Goal: Information Seeking & Learning: Learn about a topic

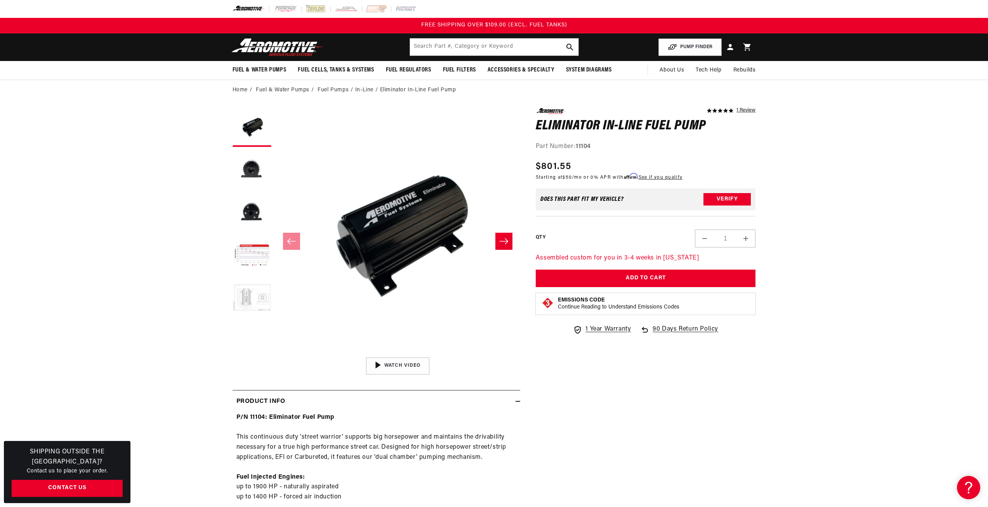
click at [251, 300] on button "Load image 5 in gallery view" at bounding box center [251, 298] width 39 height 39
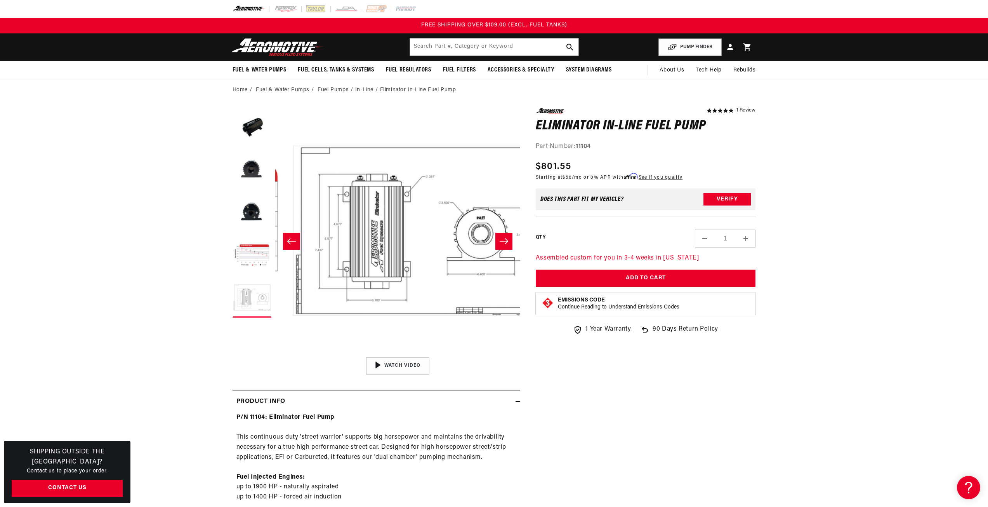
scroll to position [0, 980]
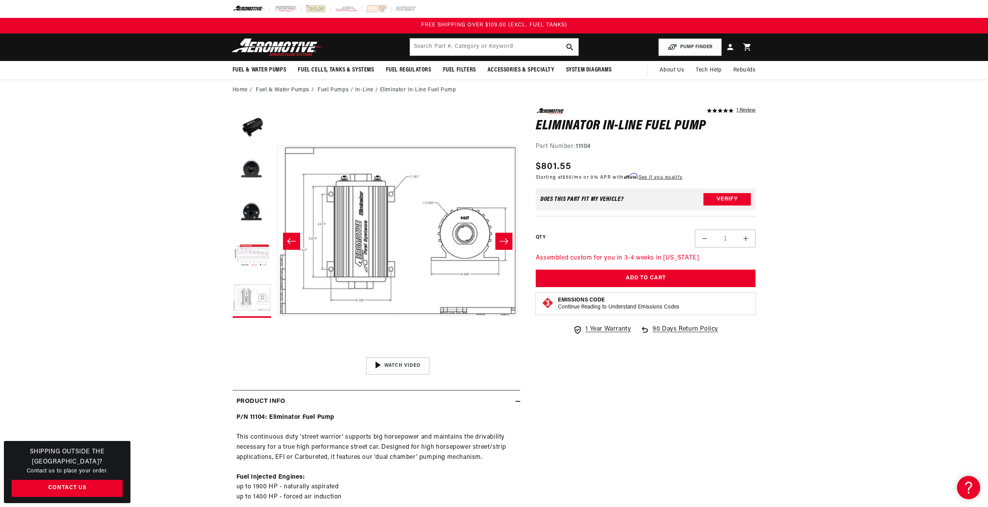
click at [505, 240] on icon "Slide right" at bounding box center [503, 241] width 9 height 8
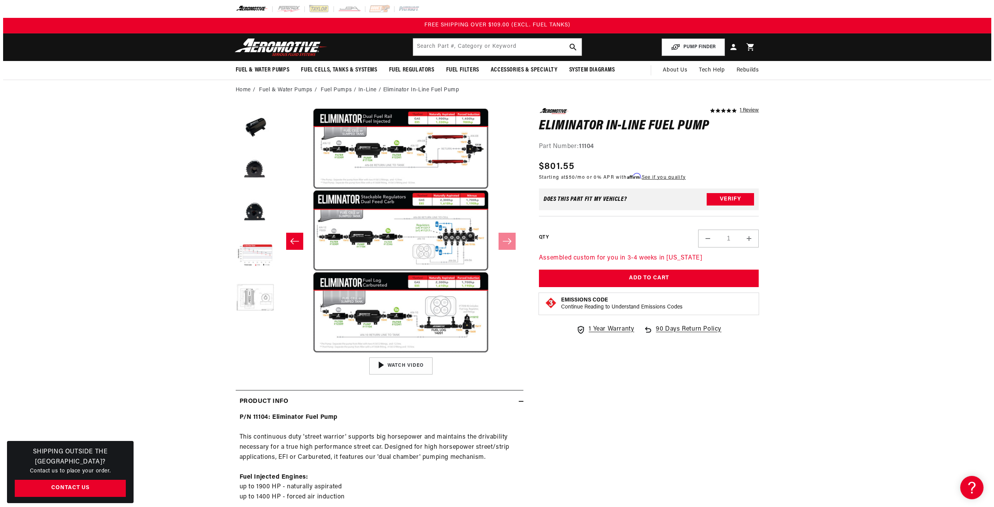
scroll to position [43, 0]
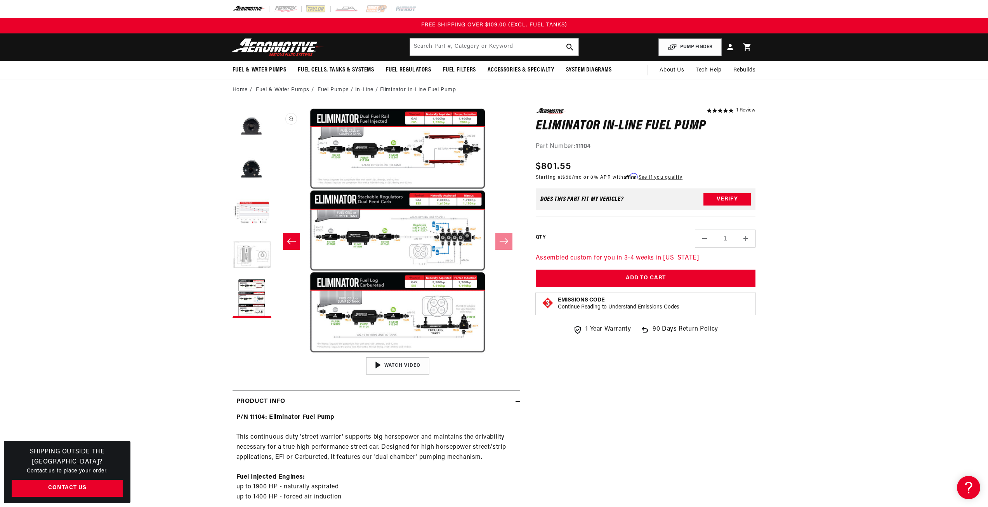
click at [275, 353] on button "Open media 6 in modal" at bounding box center [275, 353] width 0 height 0
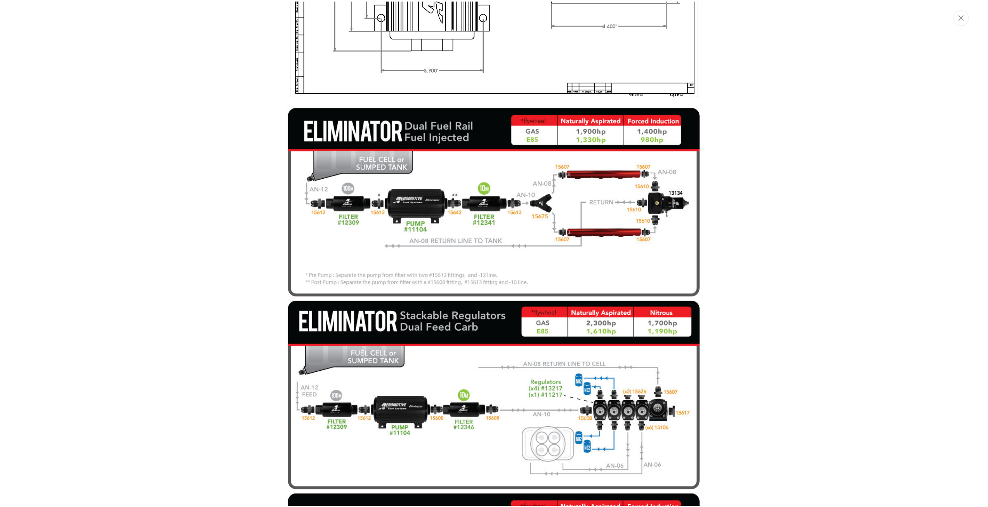
scroll to position [1306, 0]
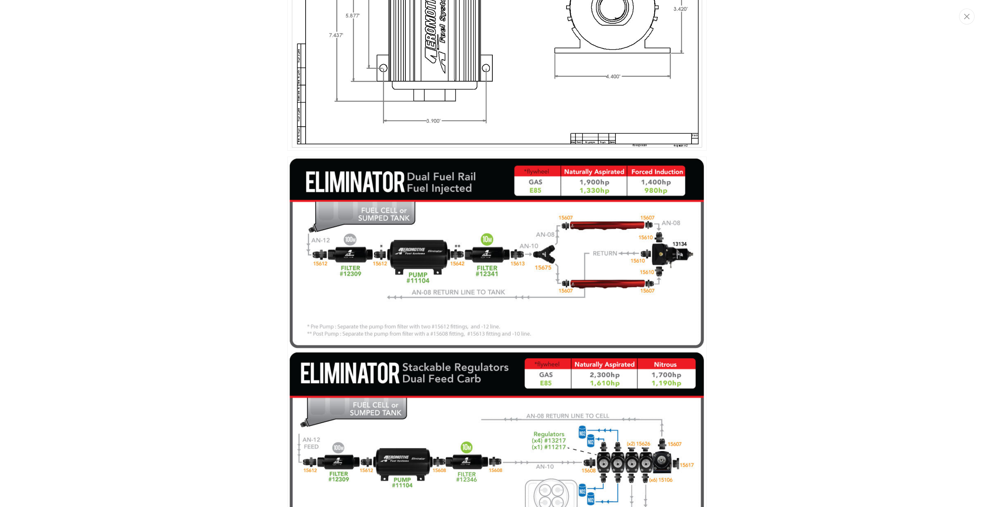
click at [462, 277] on img "Media gallery" at bounding box center [496, 447] width 419 height 582
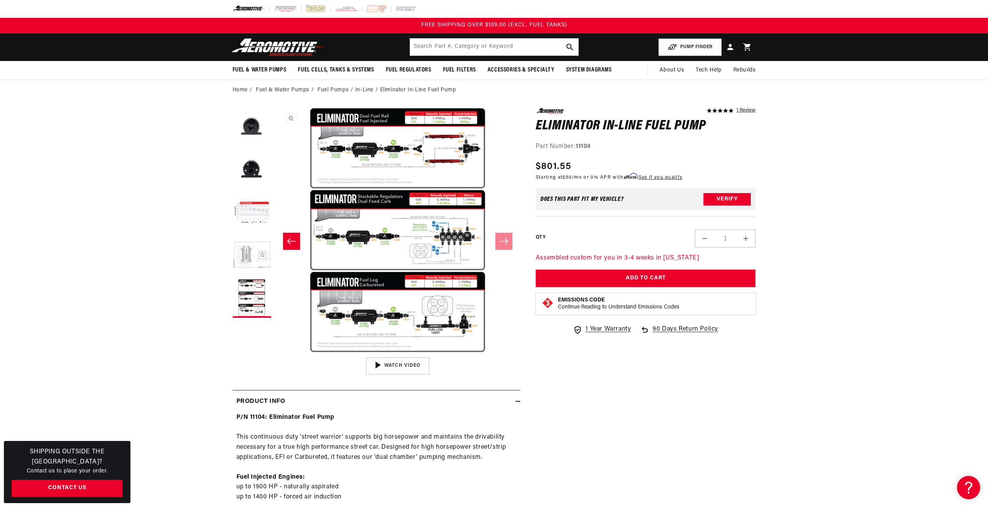
click at [275, 353] on button "Open media 6 in modal" at bounding box center [275, 353] width 0 height 0
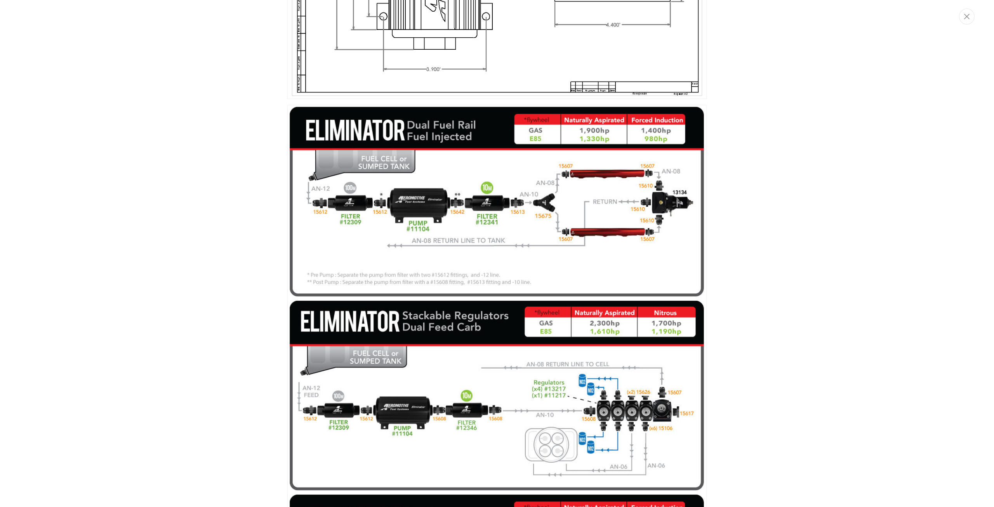
scroll to position [1384, 0]
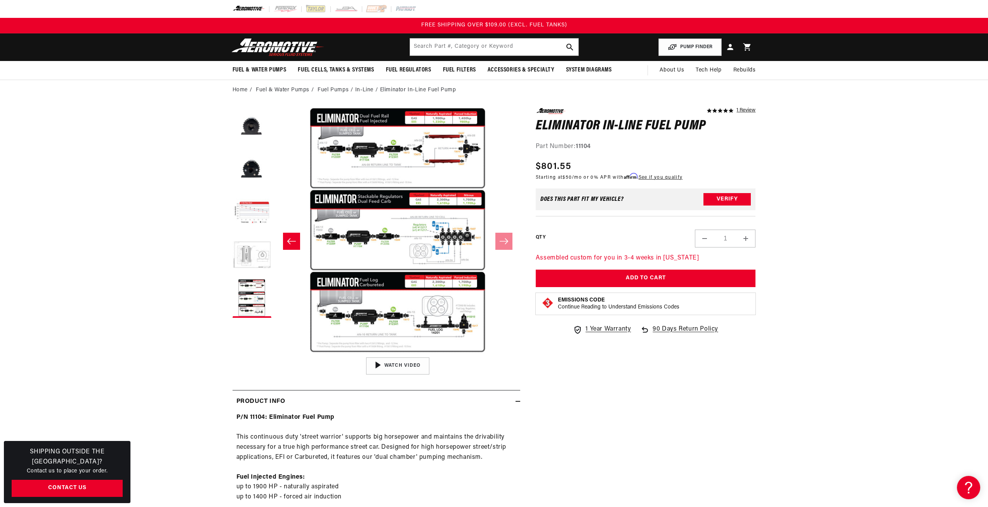
drag, startPoint x: 462, startPoint y: 151, endPoint x: 165, endPoint y: 155, distance: 296.6
click at [275, 353] on button "Open media 6 in modal" at bounding box center [275, 353] width 0 height 0
drag, startPoint x: 772, startPoint y: 165, endPoint x: 408, endPoint y: 153, distance: 364.7
click at [275, 353] on button "Open media 6 in modal" at bounding box center [275, 353] width 0 height 0
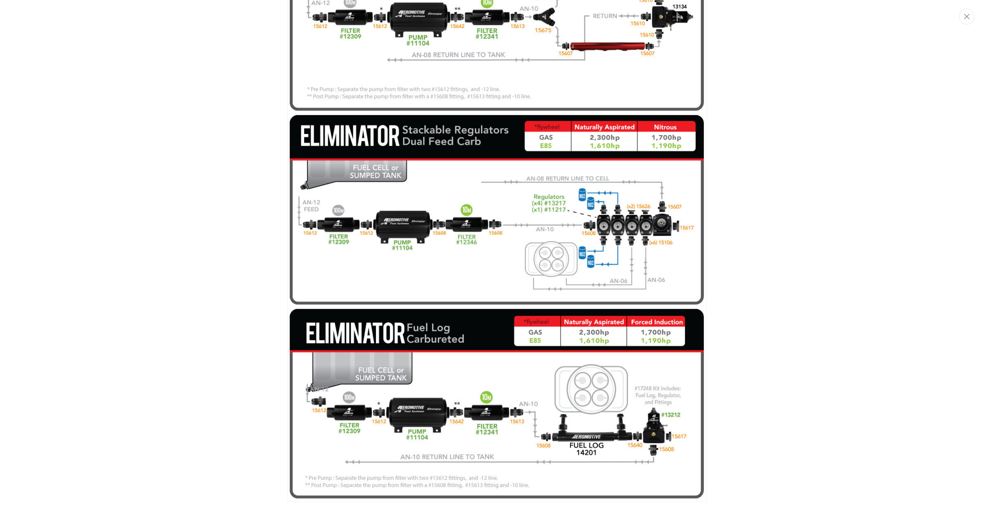
scroll to position [1544, 0]
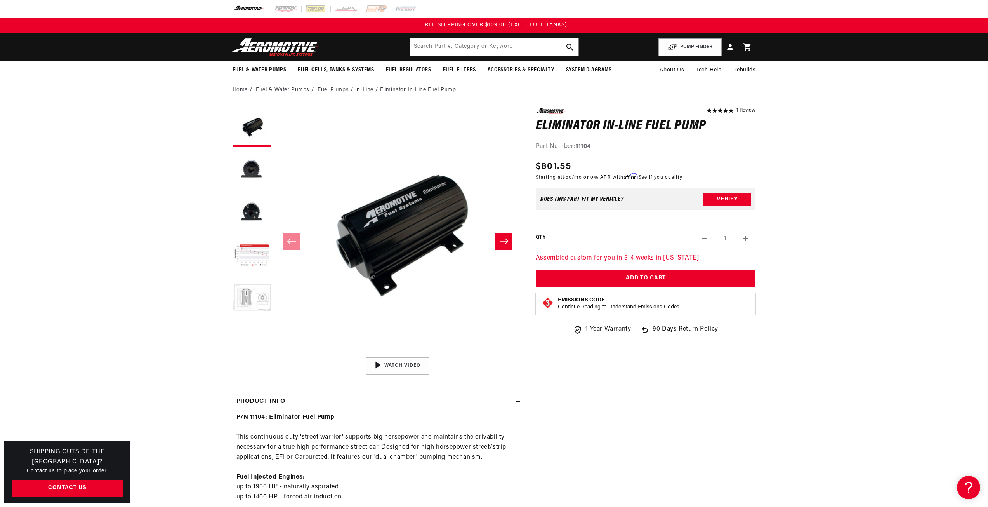
click at [511, 238] on button "Slide right" at bounding box center [503, 240] width 17 height 17
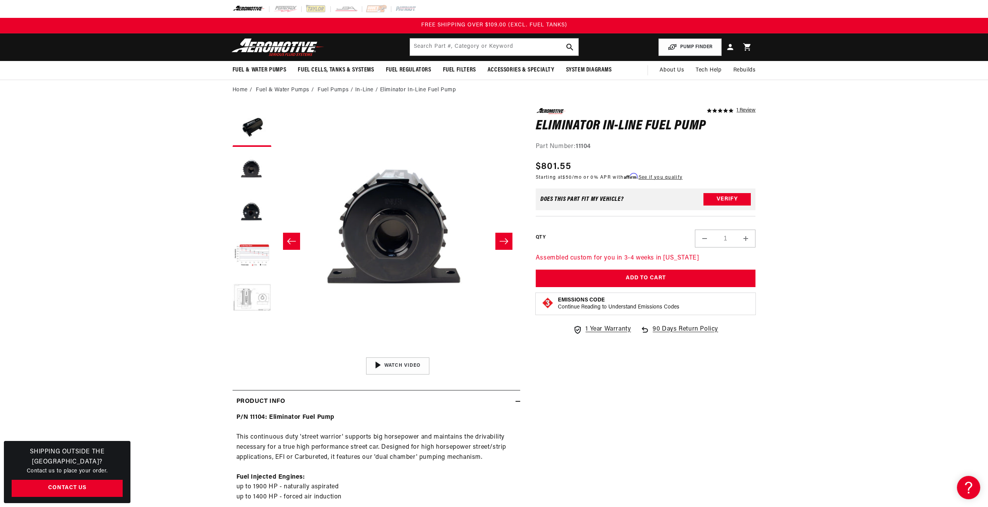
click at [511, 238] on button "Slide right" at bounding box center [503, 240] width 17 height 17
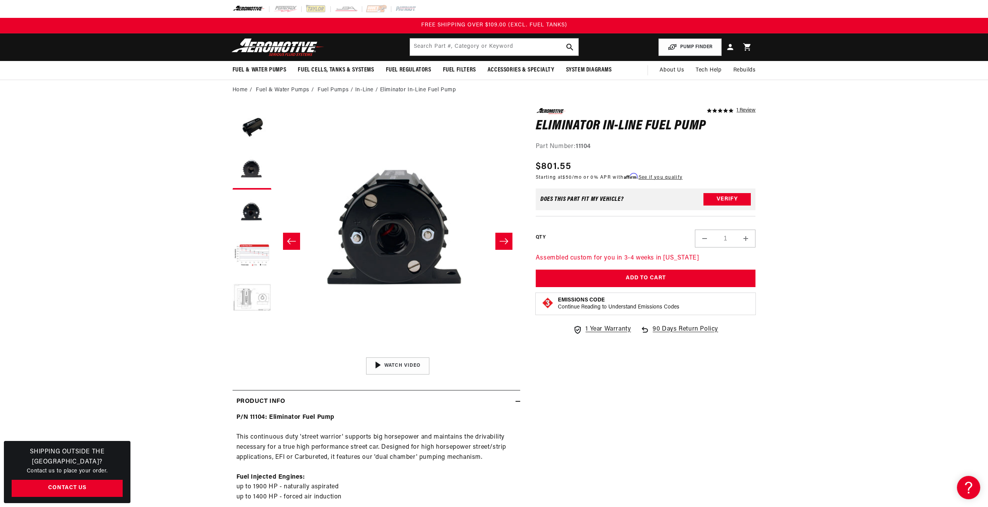
click at [511, 238] on button "Slide right" at bounding box center [503, 240] width 17 height 17
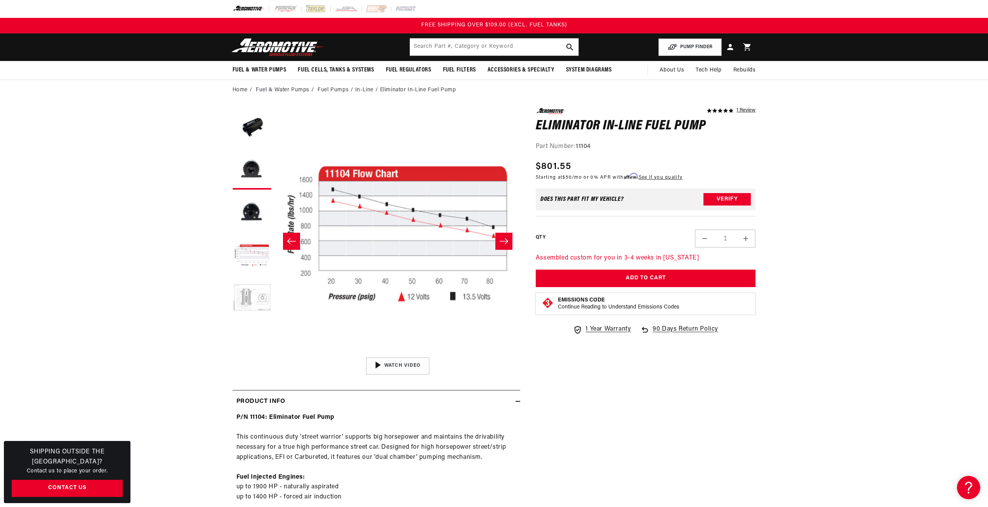
click at [511, 238] on button "Slide right" at bounding box center [503, 240] width 17 height 17
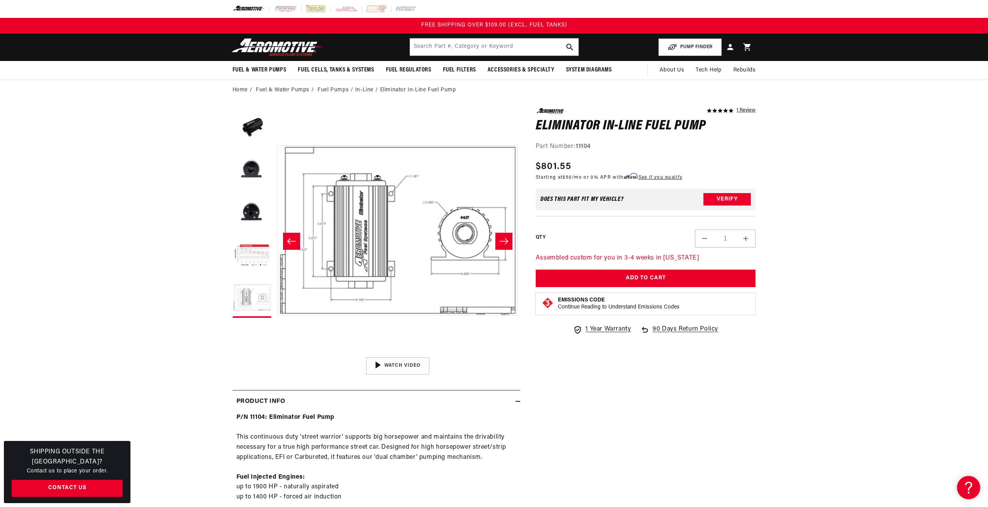
click at [511, 238] on button "Slide right" at bounding box center [503, 240] width 17 height 17
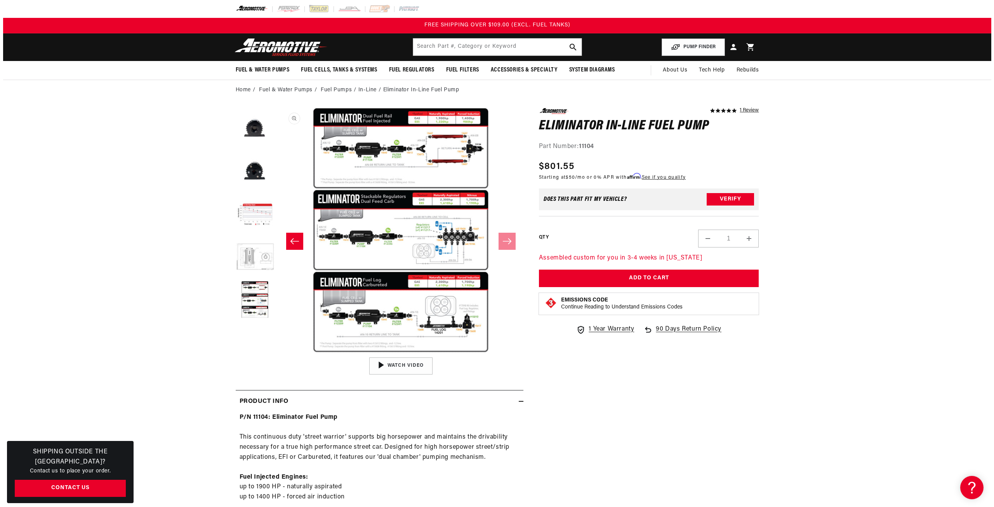
scroll to position [43, 0]
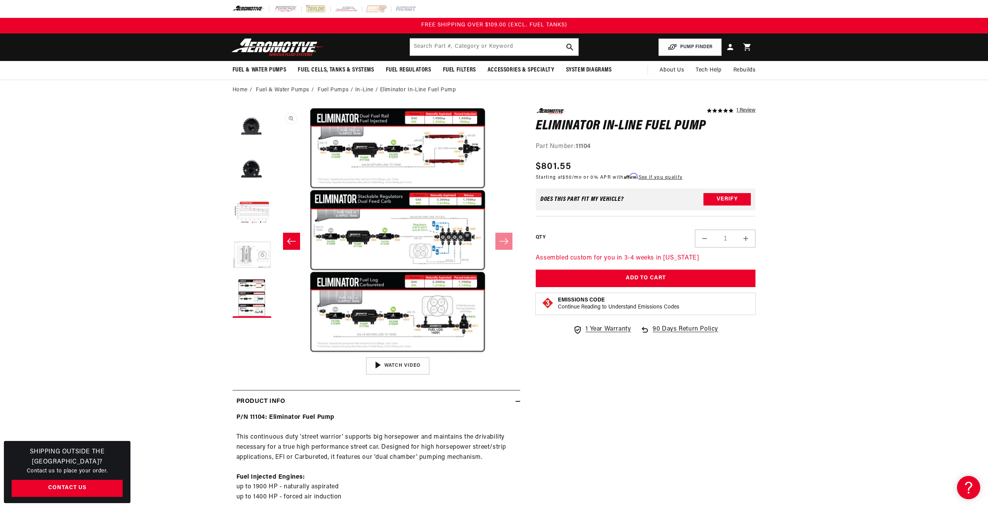
click at [275, 353] on button "Open media 6 in modal" at bounding box center [275, 353] width 0 height 0
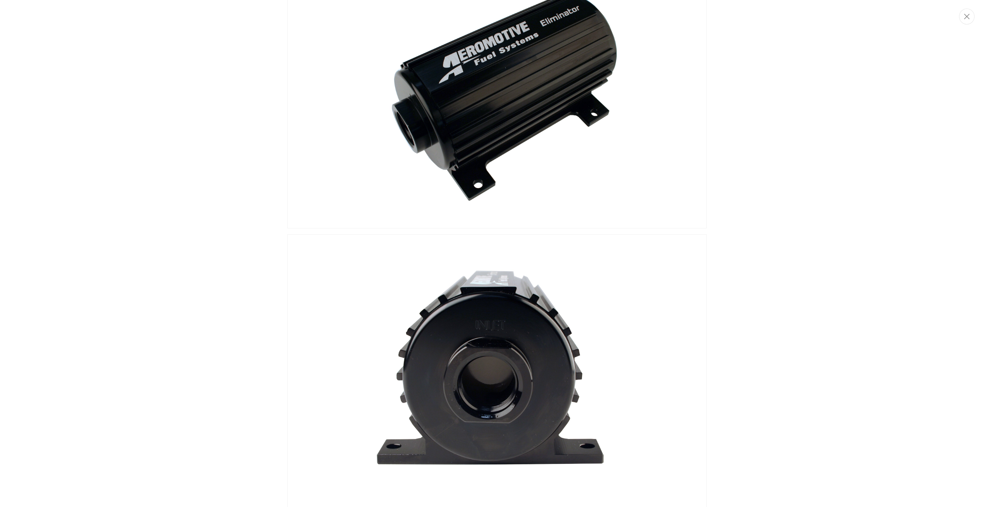
scroll to position [0, 0]
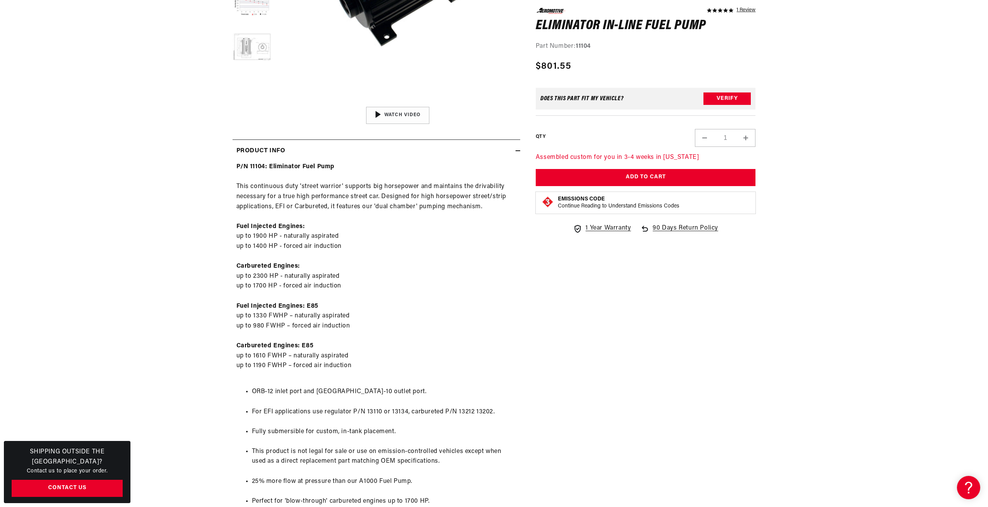
scroll to position [311, 0]
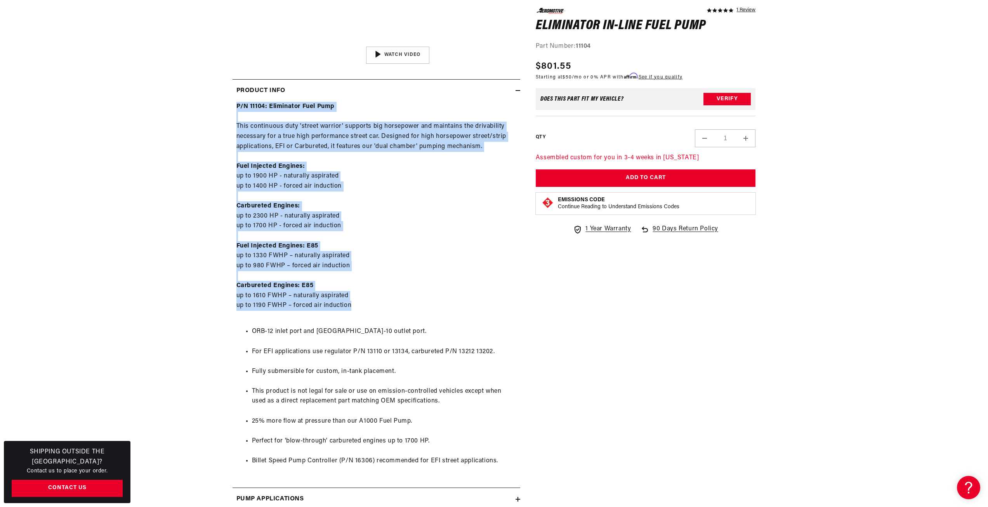
drag, startPoint x: 236, startPoint y: 106, endPoint x: 444, endPoint y: 301, distance: 284.7
click at [444, 301] on div "P/N 11104: Eliminator Fuel Pump This continuous duty 'street warrior' supports …" at bounding box center [376, 289] width 288 height 374
copy div "P/N 11104: Eliminator Fuel Pump This continuous duty 'street warrior' supports …"
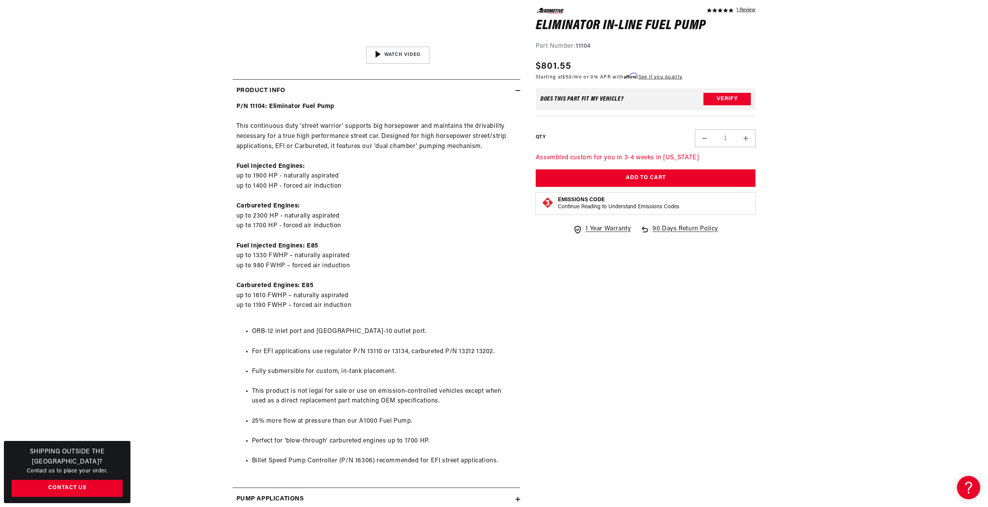
click at [215, 339] on section "5.0 star rating 1 Review Eliminator In-Line Fuel Pump Eliminator In-Line Fuel P…" at bounding box center [494, 213] width 562 height 847
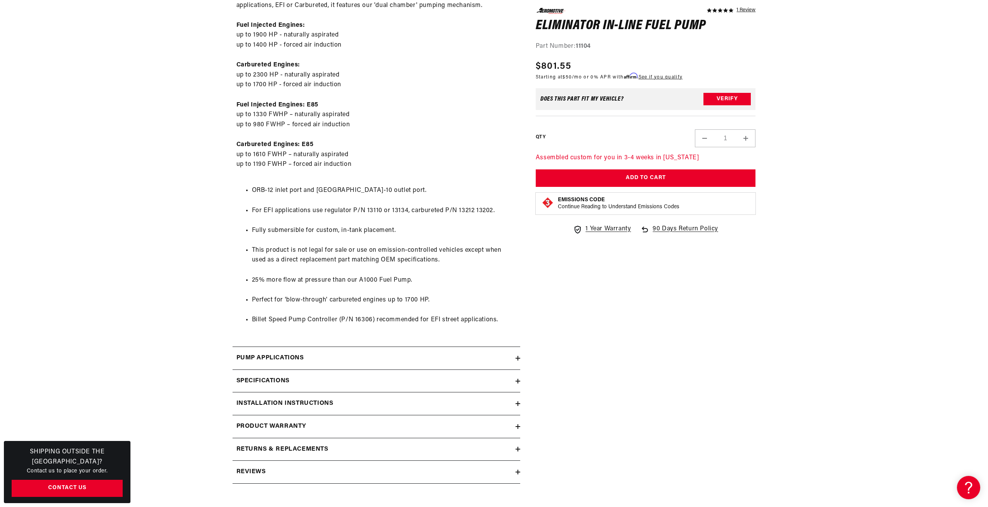
scroll to position [505, 0]
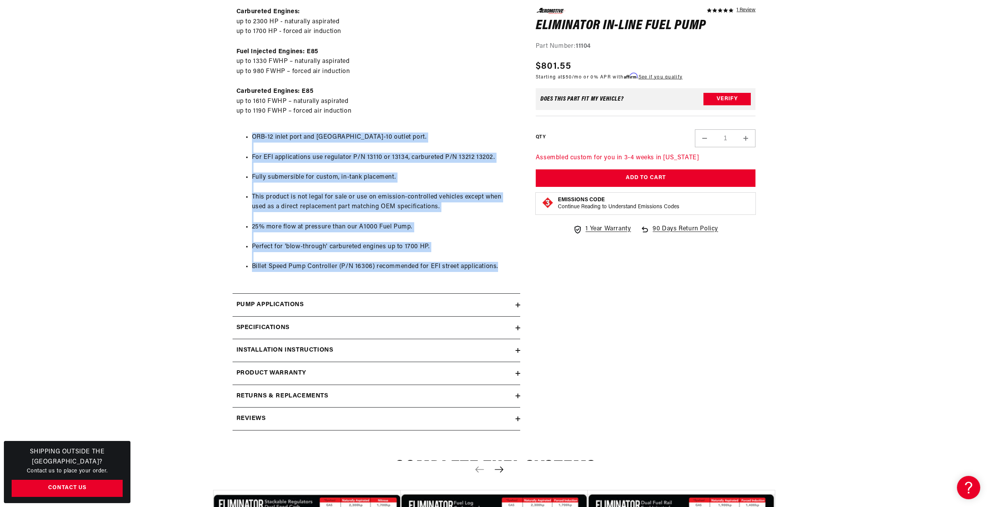
drag, startPoint x: 248, startPoint y: 135, endPoint x: 507, endPoint y: 269, distance: 291.3
click at [507, 269] on ul "ORB-12 inlet port and ORB-10 outlet port. For EFI applications use regulator P/…" at bounding box center [376, 202] width 280 height 159
copy ul "ORB-12 inlet port and ORB-10 outlet port. For EFI applications use regulator P/…"
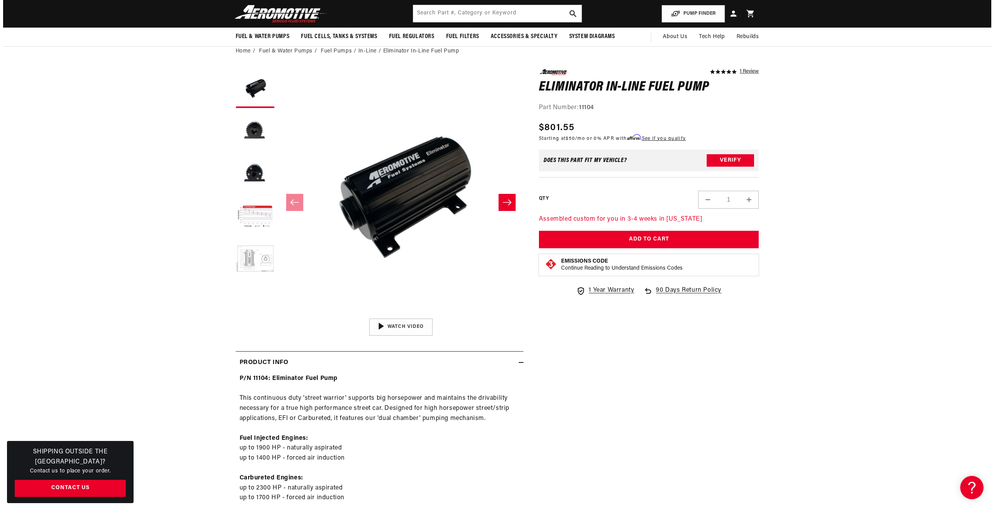
scroll to position [0, 0]
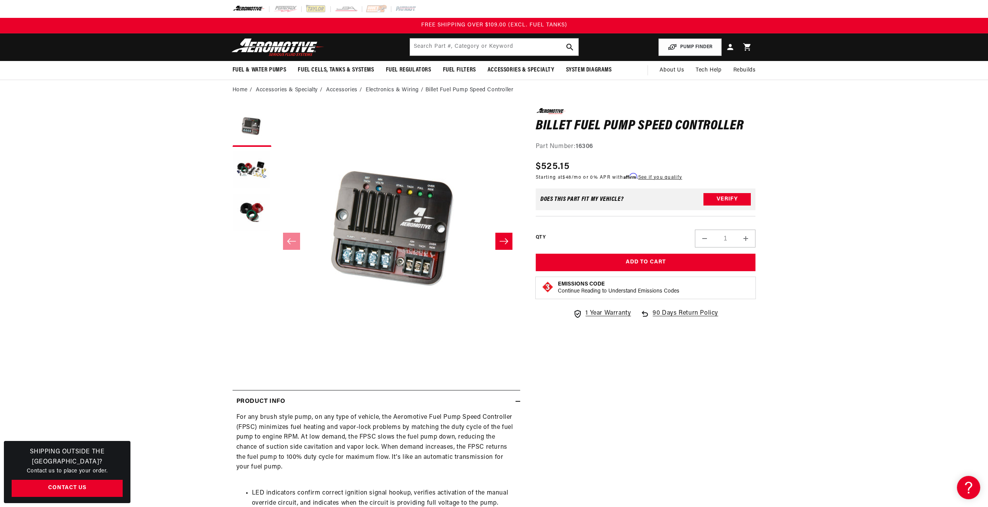
click at [506, 238] on icon "Slide right" at bounding box center [503, 241] width 9 height 8
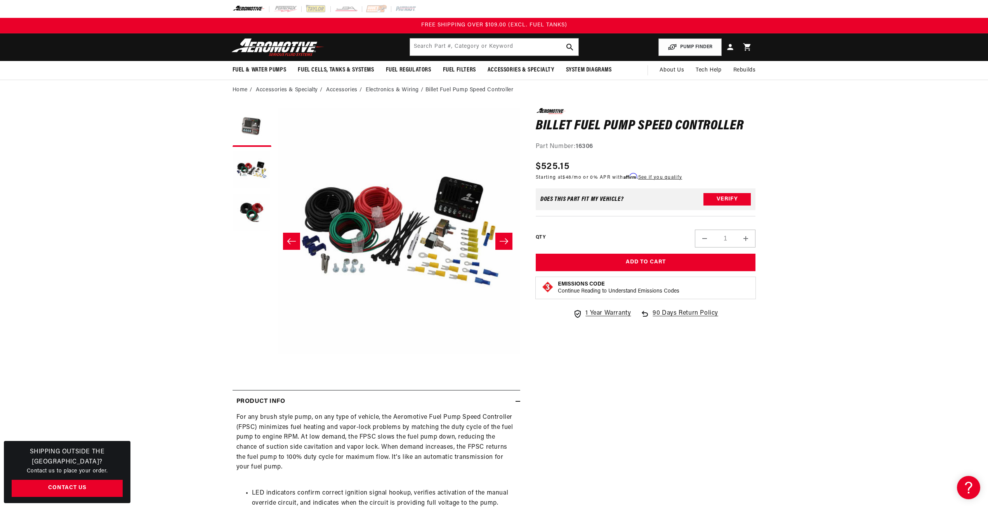
scroll to position [0, 245]
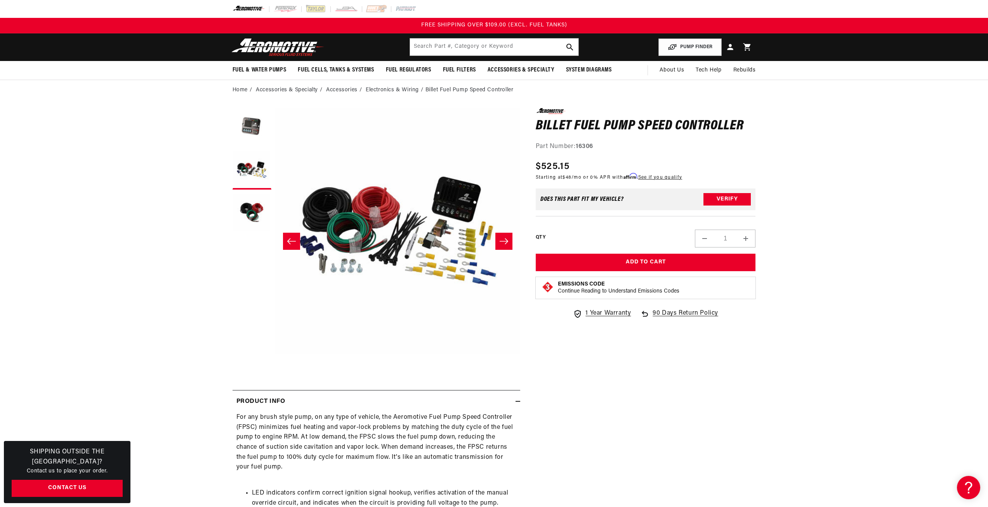
click at [506, 238] on icon "Slide right" at bounding box center [503, 241] width 9 height 8
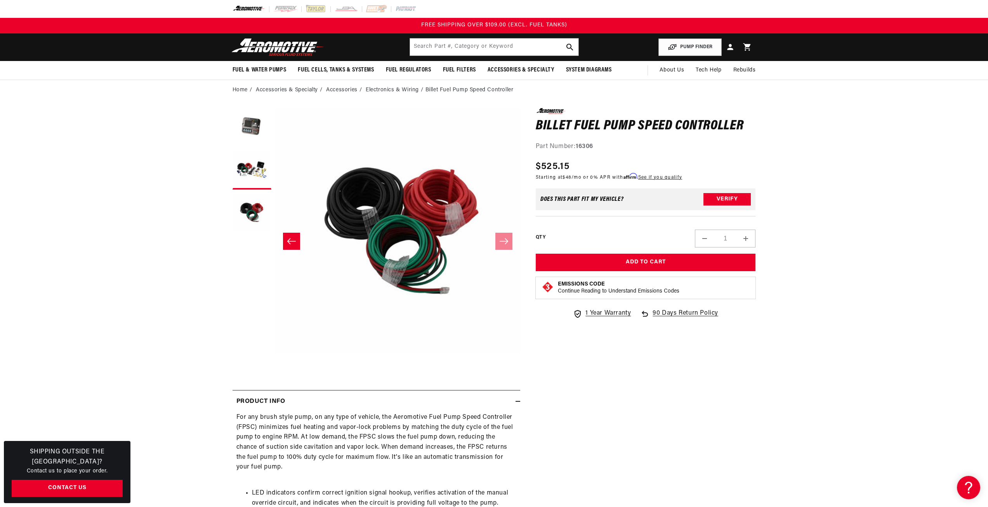
scroll to position [0, 490]
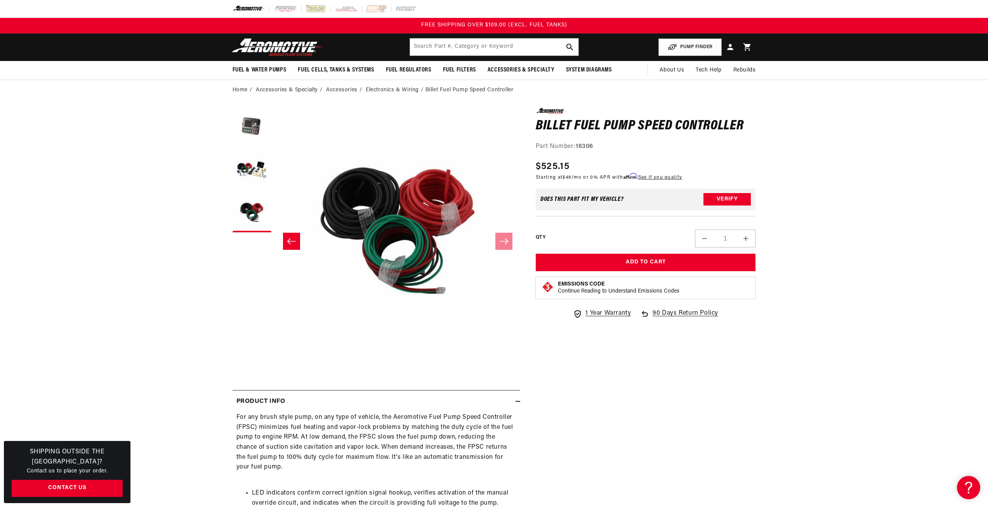
click at [291, 236] on button "Slide left" at bounding box center [291, 240] width 17 height 17
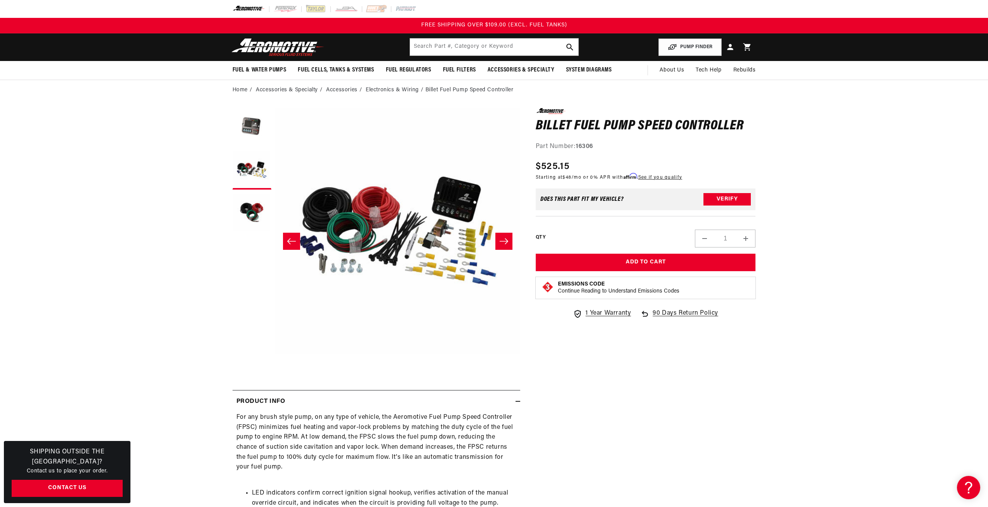
click at [291, 236] on button "Slide left" at bounding box center [291, 240] width 17 height 17
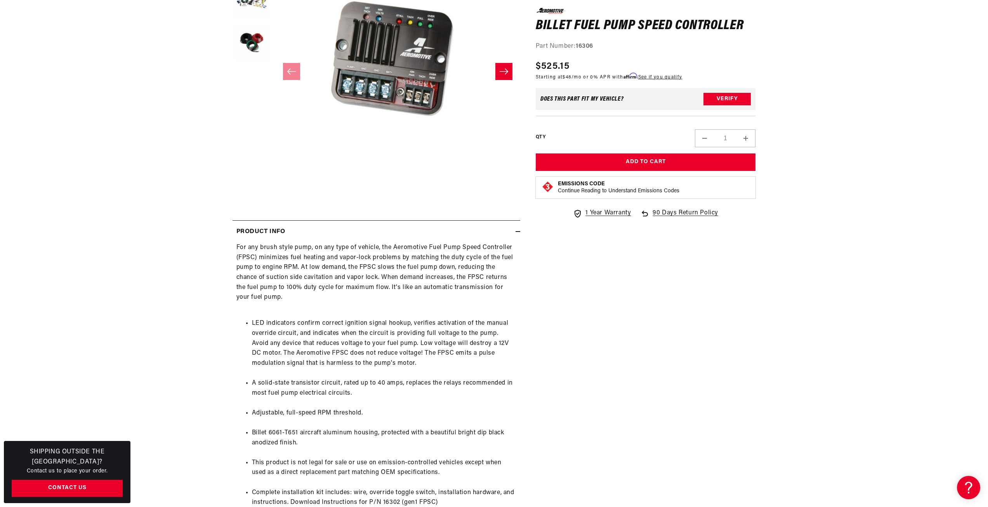
scroll to position [233, 0]
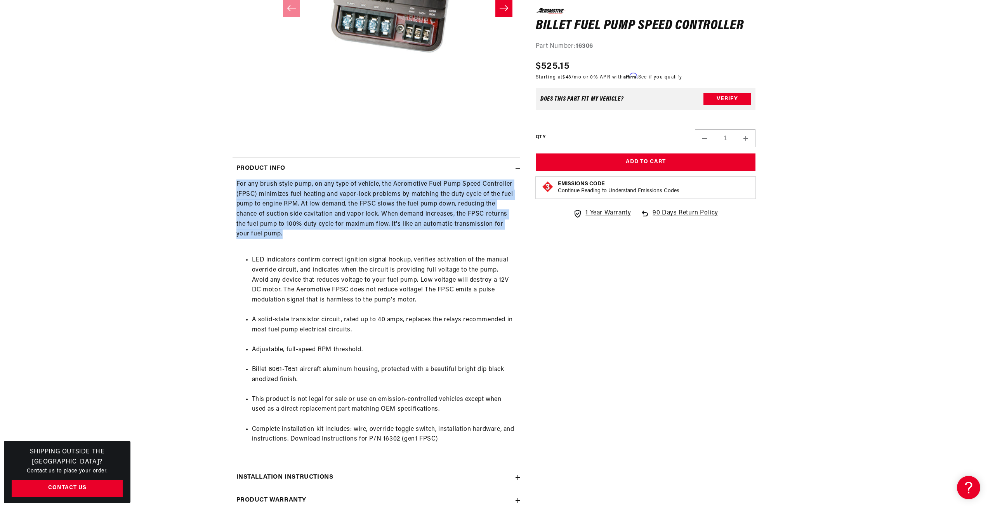
drag, startPoint x: 236, startPoint y: 183, endPoint x: 505, endPoint y: 230, distance: 273.0
click at [505, 230] on div "For any brush style pump, on any type of vehicle, the Aeromotive Fuel Pump Spee…" at bounding box center [376, 316] width 288 height 274
copy div "For any brush style pump, on any type of vehicle, the Aeromotive Fuel Pump Spee…"
drag, startPoint x: 246, startPoint y: 259, endPoint x: 422, endPoint y: 302, distance: 181.9
click at [422, 302] on li "LED indicators confirm correct ignition signal hookup, verifies activation of t…" at bounding box center [384, 280] width 264 height 50
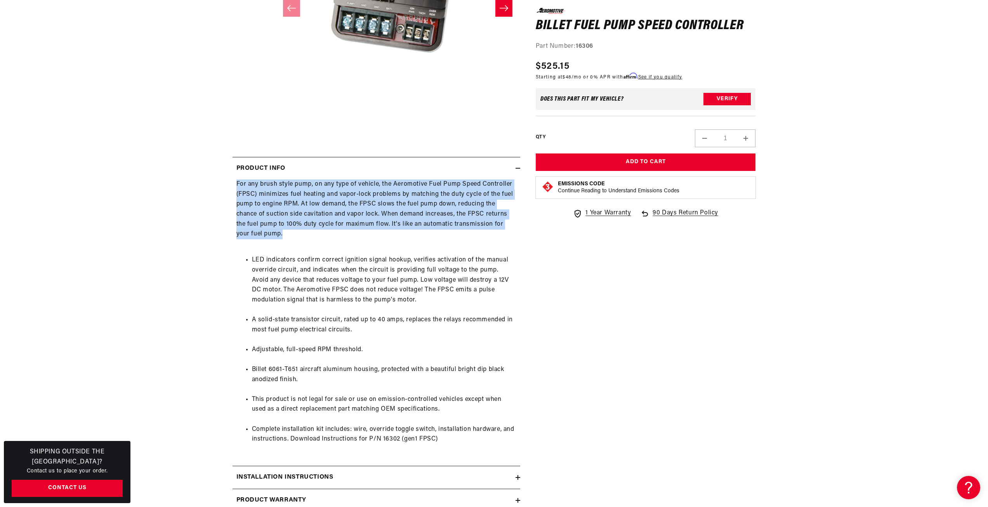
copy li "LED indicators confirm correct ignition signal hookup, verifies activation of t…"
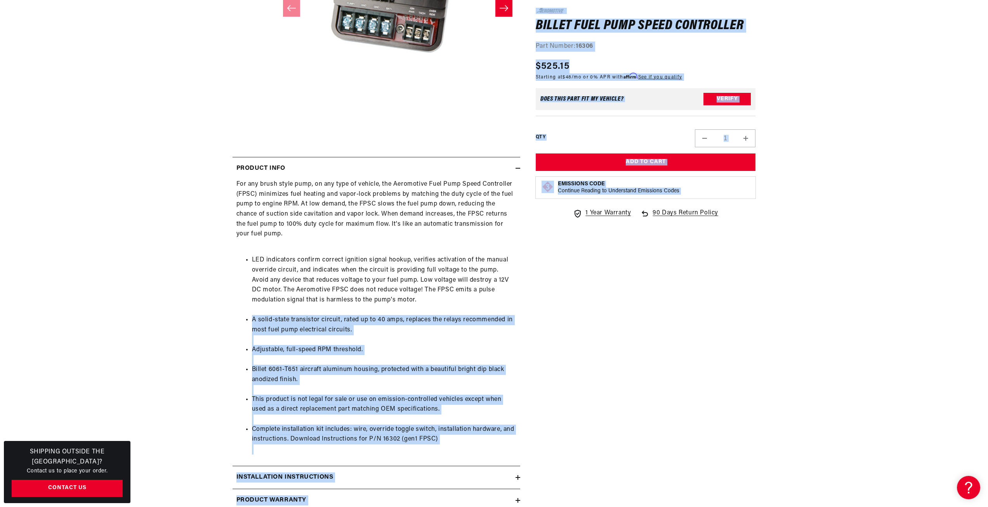
drag, startPoint x: 248, startPoint y: 319, endPoint x: 533, endPoint y: 425, distance: 303.5
click at [533, 425] on div "0.0 star rating Write a review Billet Fuel Pump Speed Controller Billet Fuel Pu…" at bounding box center [493, 208] width 523 height 667
click at [156, 350] on section "0.0 star rating Write a review Billet Fuel Pump Speed Controller Billet Fuel Pu…" at bounding box center [494, 206] width 988 height 679
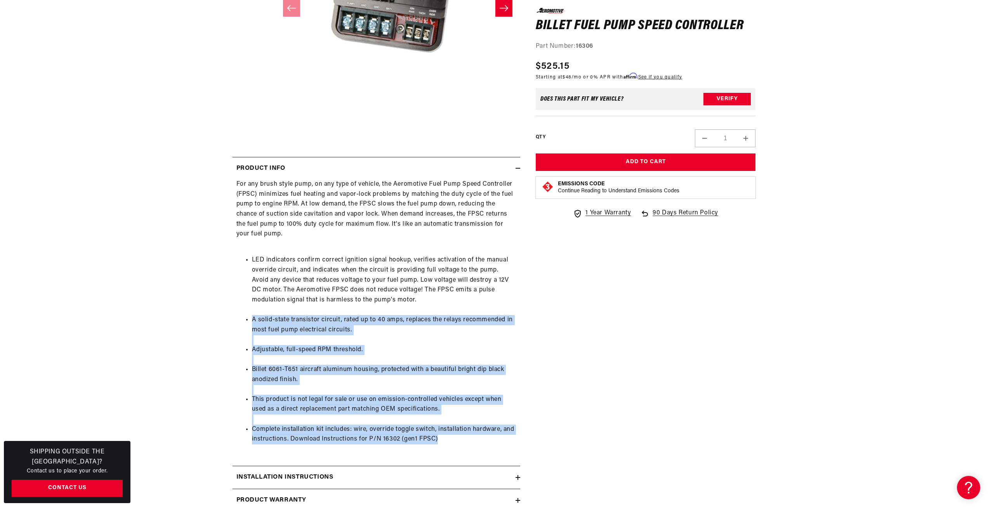
drag, startPoint x: 251, startPoint y: 320, endPoint x: 504, endPoint y: 435, distance: 277.9
click at [504, 435] on ul "LED indicators confirm correct ignition signal hookup, verifies activation of t…" at bounding box center [376, 349] width 280 height 208
copy ul "A solid-state transistor circuit, rated up to 40 amps, replaces the relays reco…"
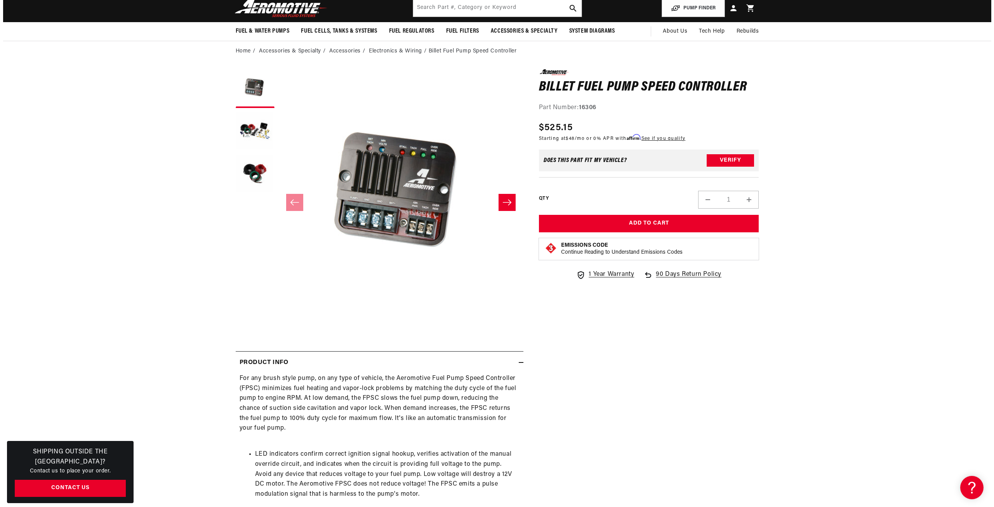
scroll to position [0, 0]
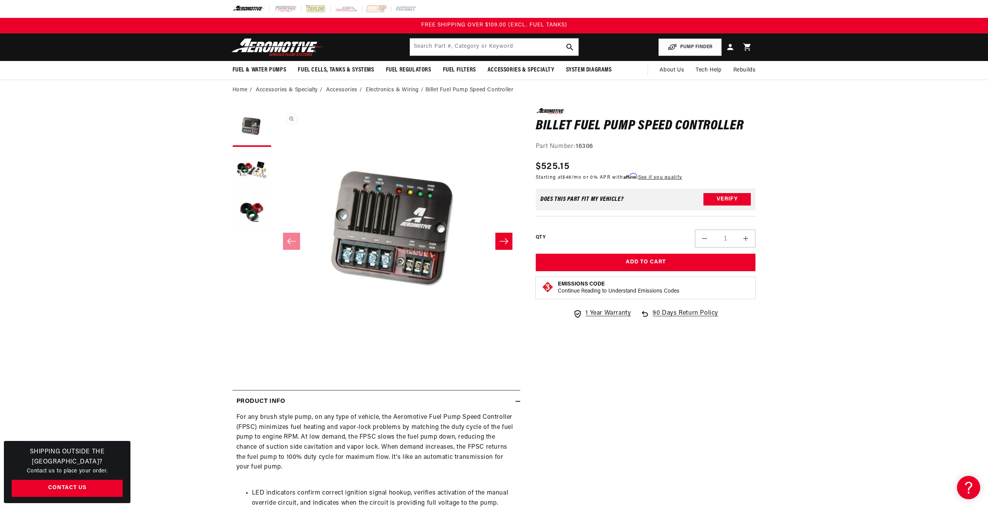
click at [275, 353] on button "Open media 1 in modal" at bounding box center [275, 353] width 0 height 0
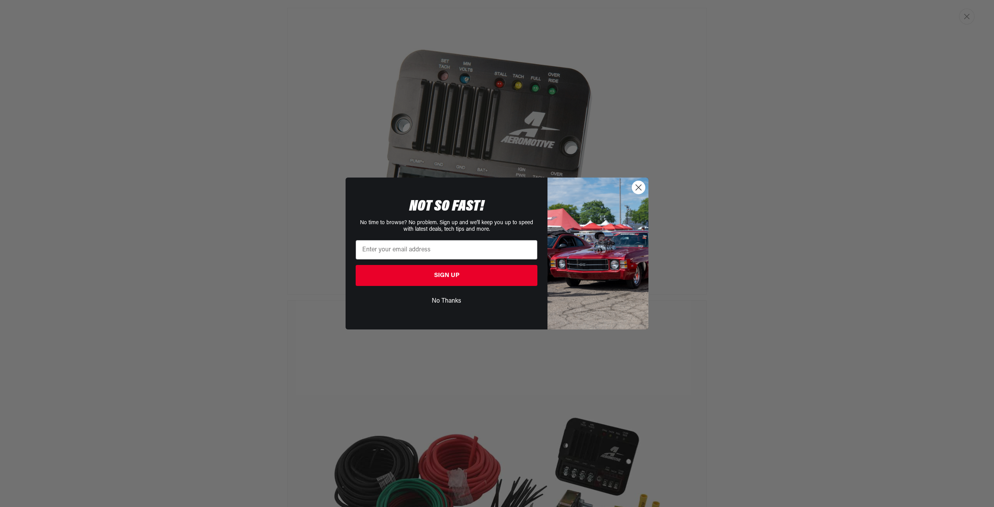
click at [638, 185] on circle "Close dialog" at bounding box center [638, 187] width 13 height 13
